Goal: Check status: Check status

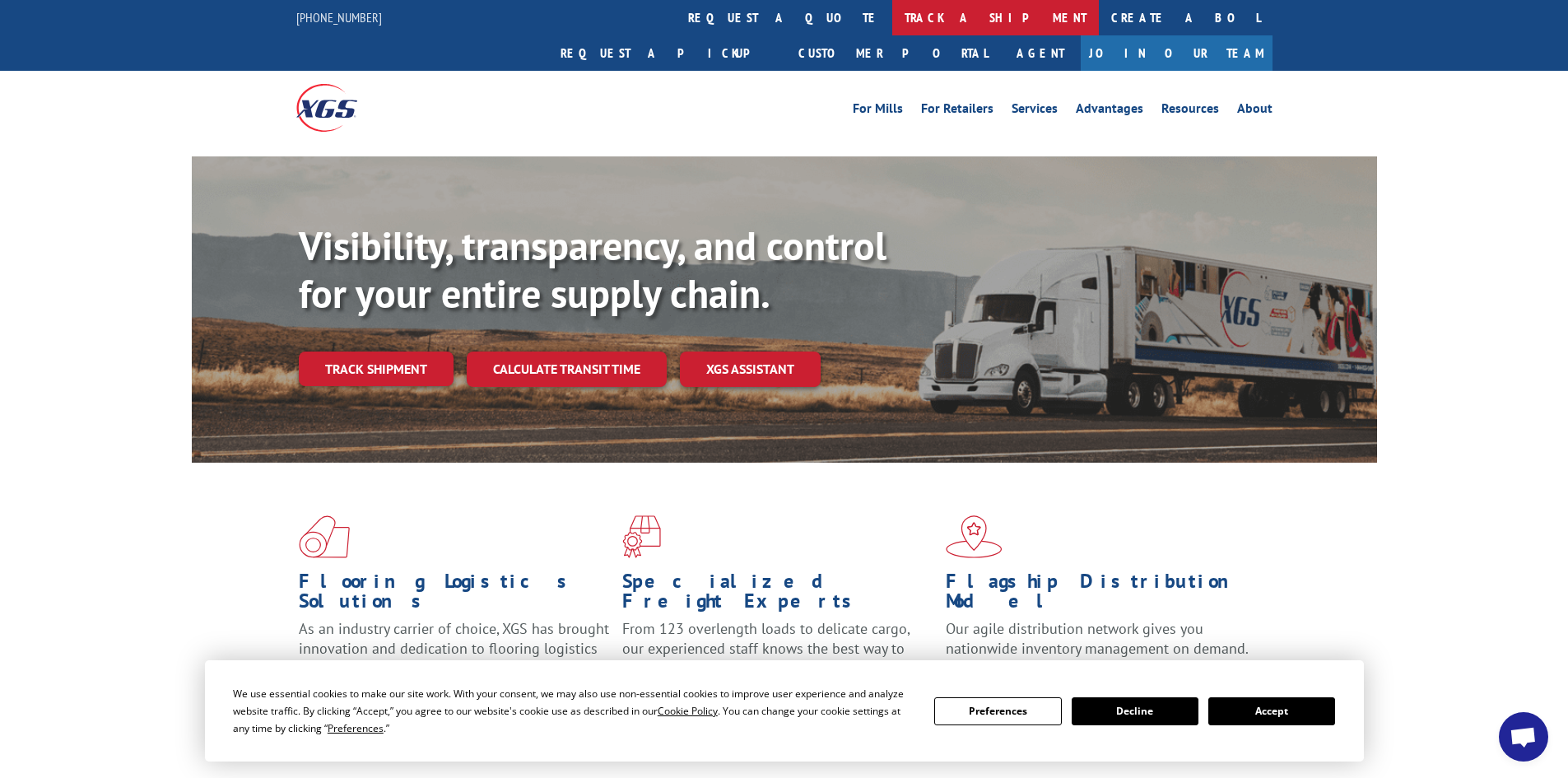
click at [892, 16] on link "track a shipment" at bounding box center [995, 18] width 206 height 36
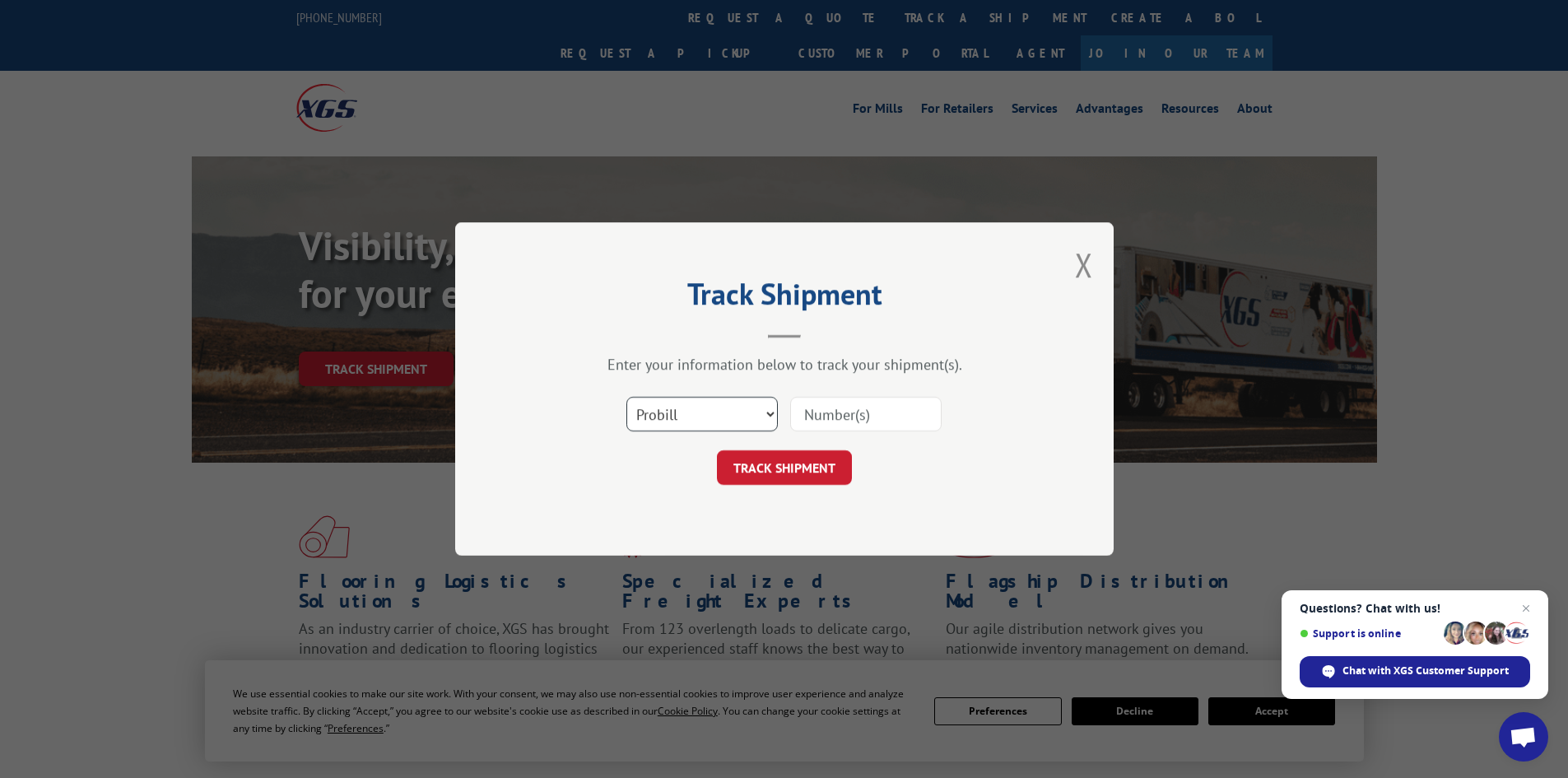
click at [763, 414] on select "Select category... Probill BOL PO" at bounding box center [702, 414] width 152 height 35
select select "po"
click at [626, 397] on select "Select category... Probill BOL PO" at bounding box center [702, 414] width 152 height 35
click at [830, 416] on input at bounding box center [866, 414] width 152 height 35
paste input "23538027"
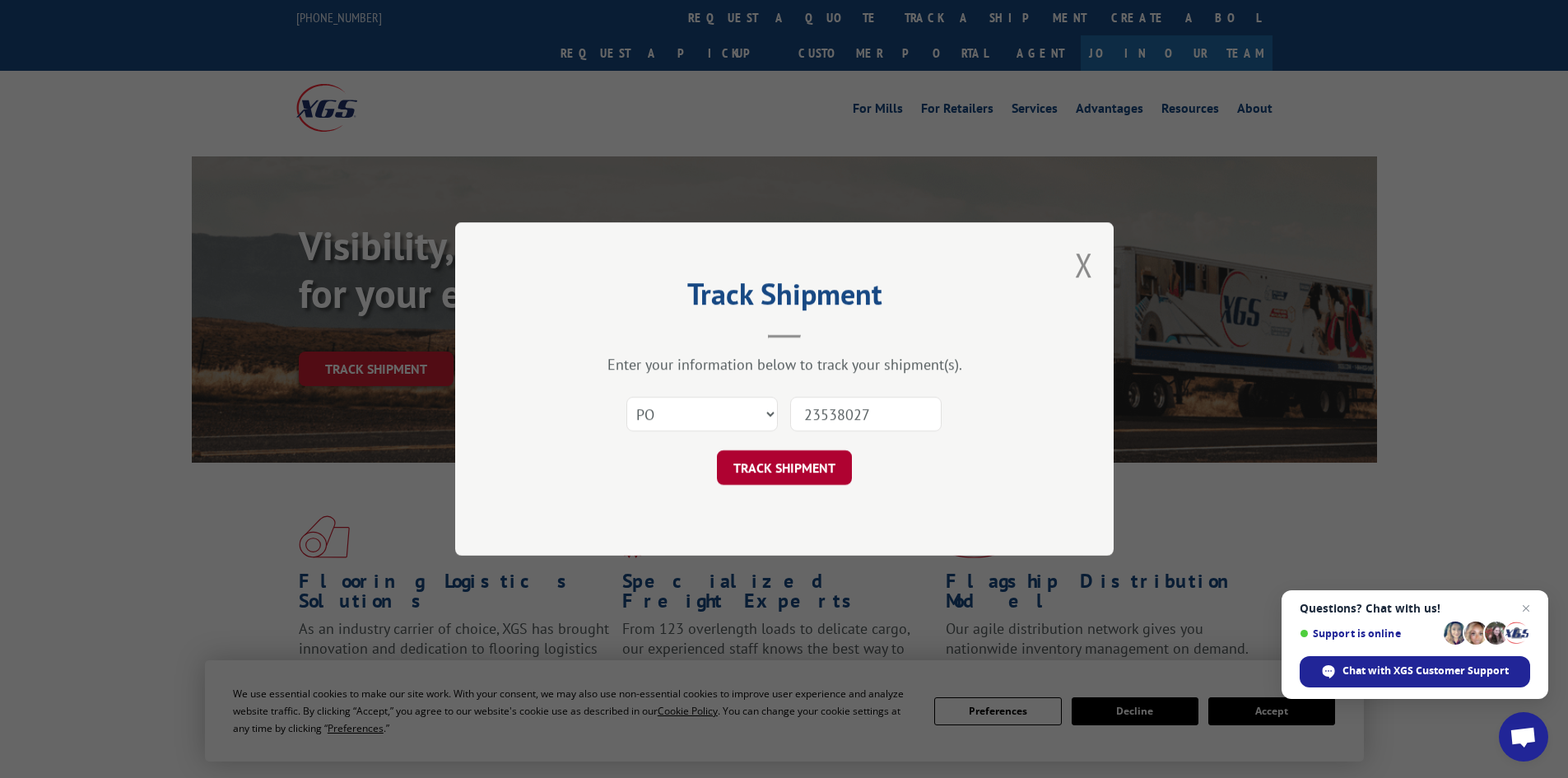
type input "23538027"
click at [804, 464] on button "TRACK SHIPMENT" at bounding box center [784, 467] width 135 height 35
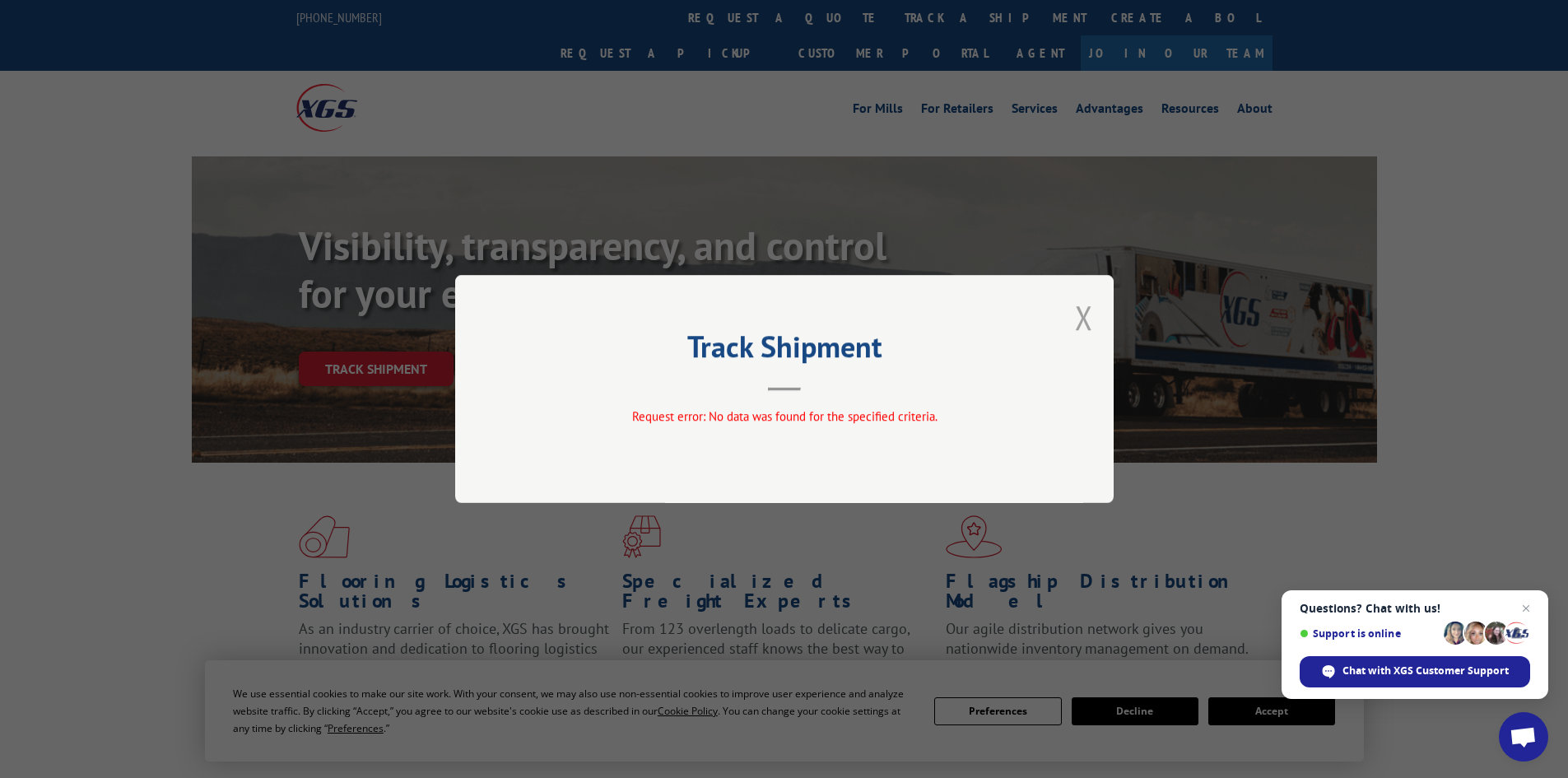
click at [1081, 317] on button "Close modal" at bounding box center [1084, 317] width 18 height 44
